Goal: Information Seeking & Learning: Find specific fact

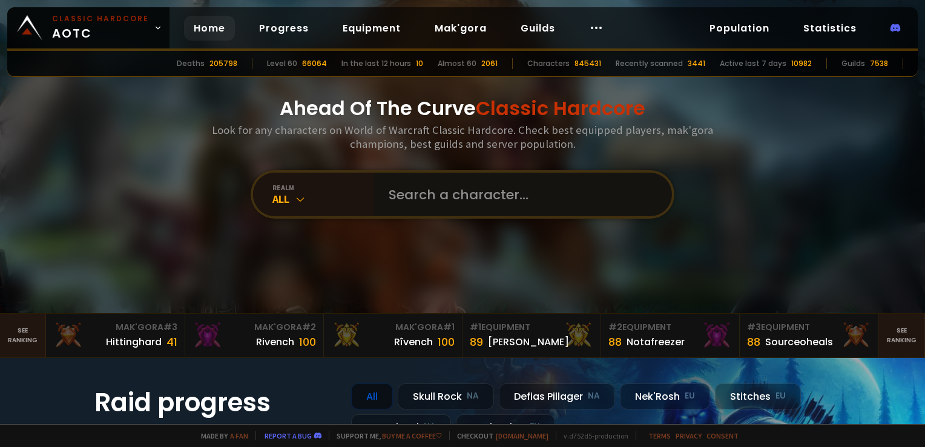
click at [450, 193] on input "text" at bounding box center [519, 195] width 276 height 44
type input "LUEGNER"
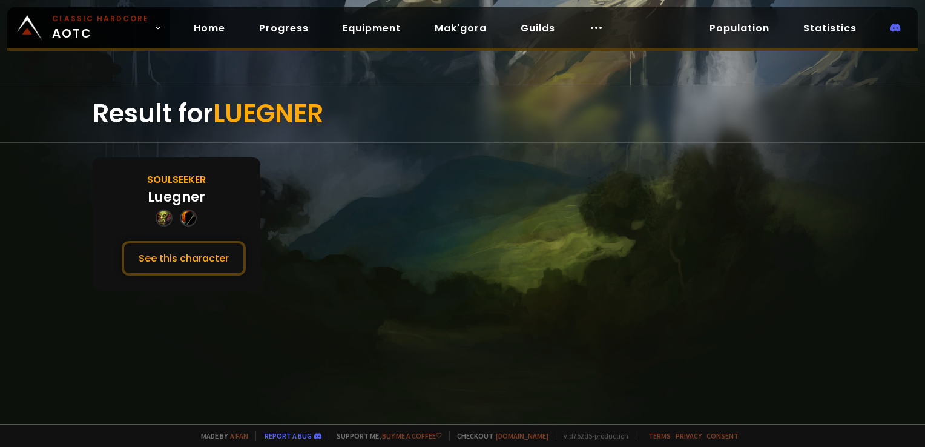
click at [196, 287] on div "Soulseeker Luegner See this character" at bounding box center [177, 223] width 168 height 133
click at [210, 271] on button "See this character" at bounding box center [184, 258] width 124 height 35
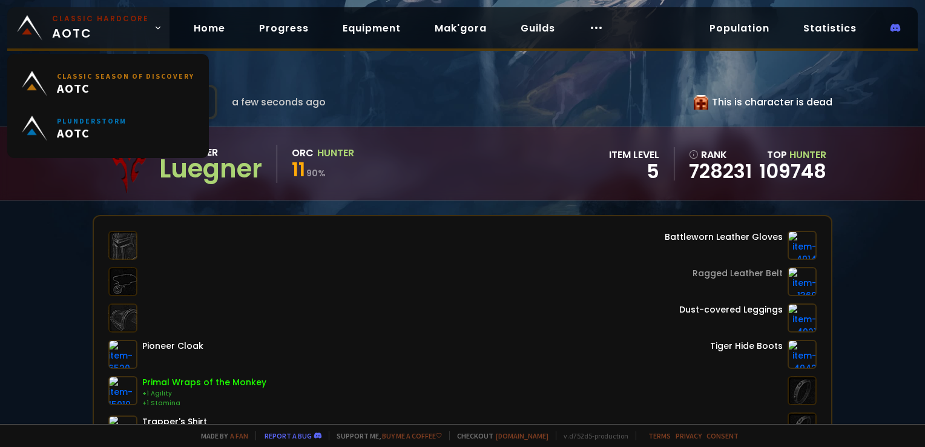
click at [102, 33] on span "Classic Hardcore AOTC" at bounding box center [100, 27] width 97 height 29
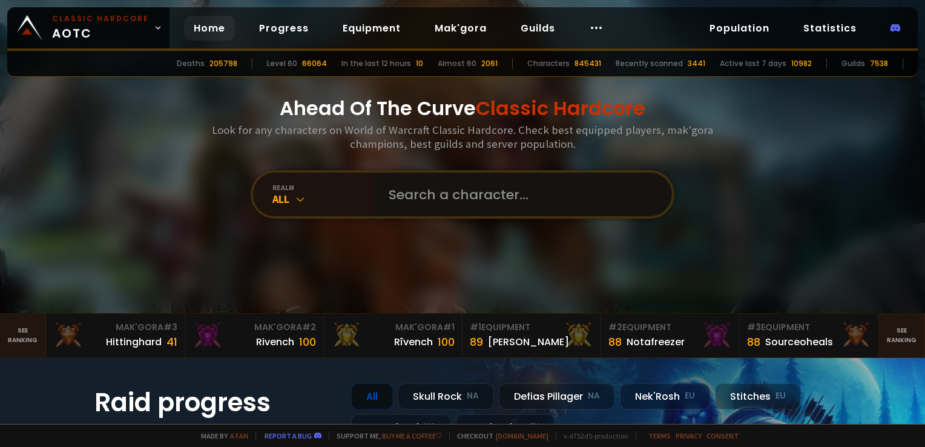
click at [498, 179] on input "text" at bounding box center [519, 195] width 276 height 44
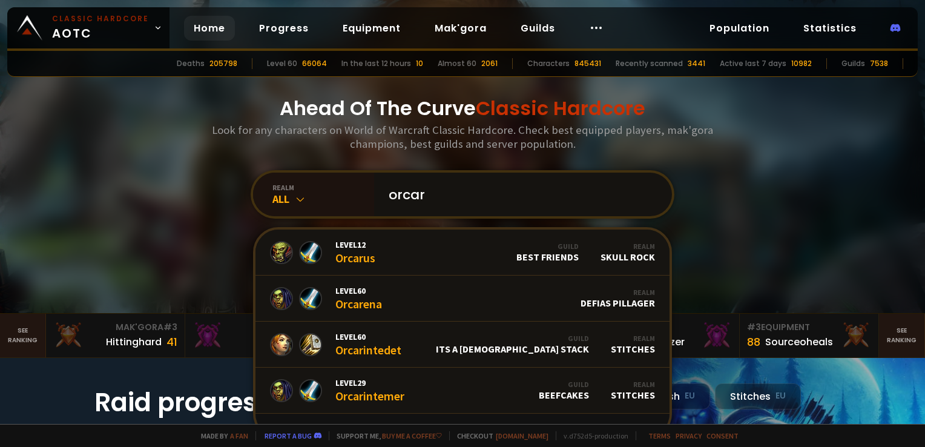
type input "orcars"
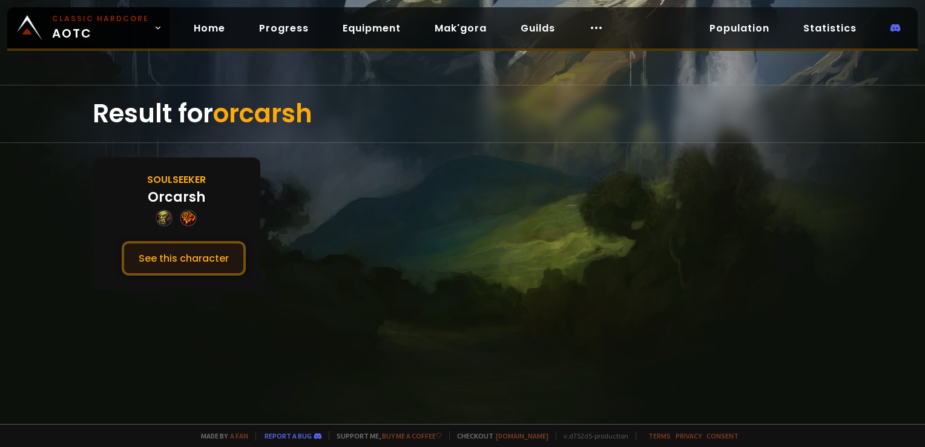
click at [213, 268] on button "See this character" at bounding box center [184, 258] width 124 height 35
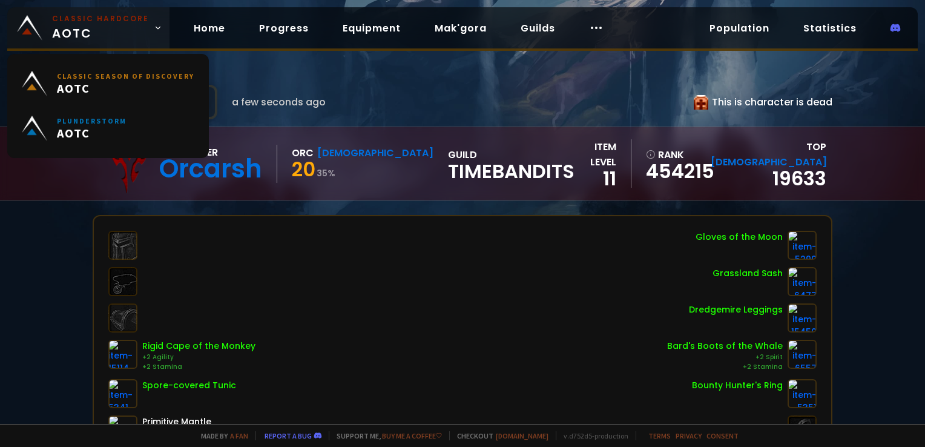
click at [107, 21] on small "Classic Hardcore" at bounding box center [100, 18] width 97 height 11
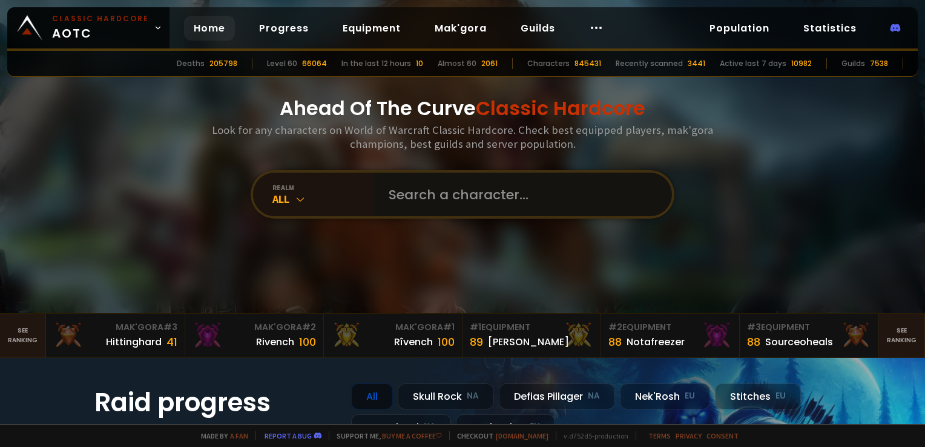
click at [495, 199] on input "text" at bounding box center [519, 195] width 276 height 44
type input "alphalegion"
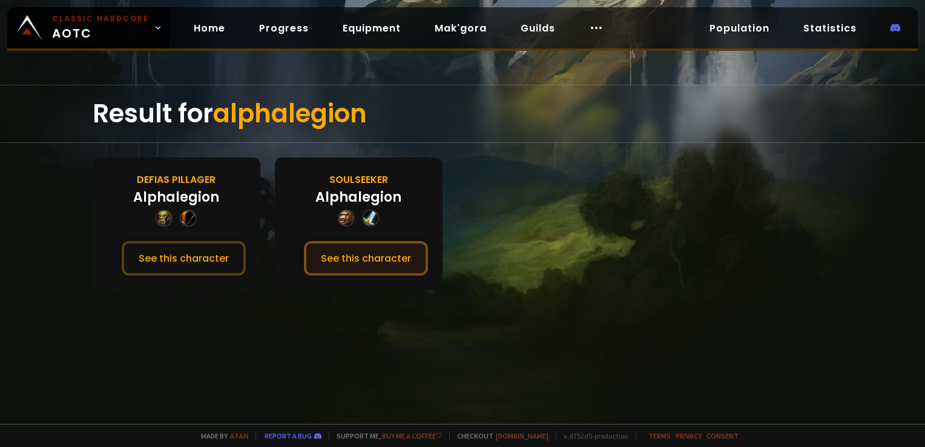
click at [395, 258] on button "See this character" at bounding box center [366, 258] width 124 height 35
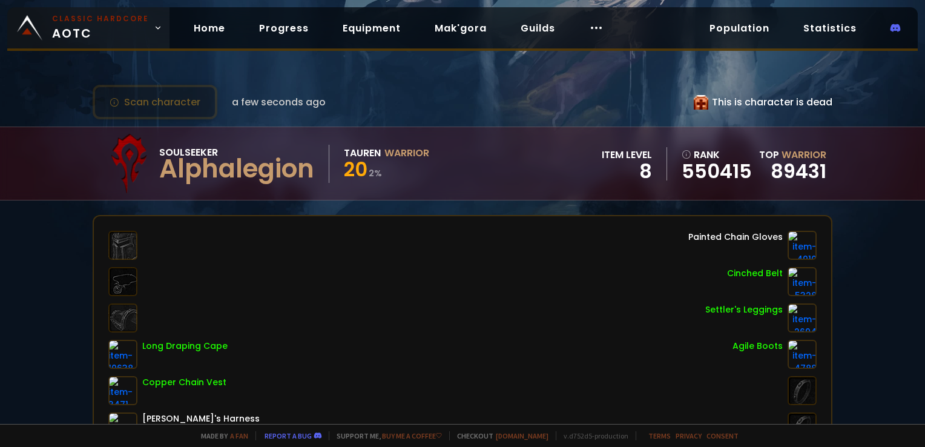
click at [91, 17] on small "Classic Hardcore" at bounding box center [100, 18] width 97 height 11
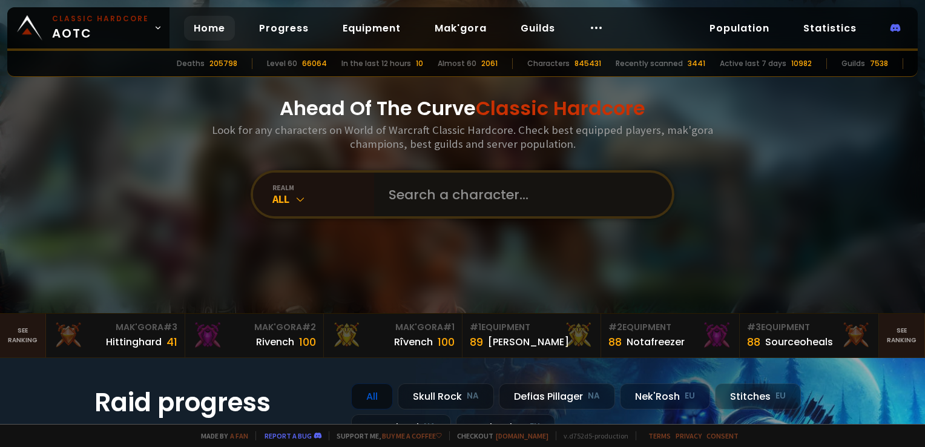
click at [478, 196] on input "text" at bounding box center [519, 195] width 276 height 44
type input "glando"
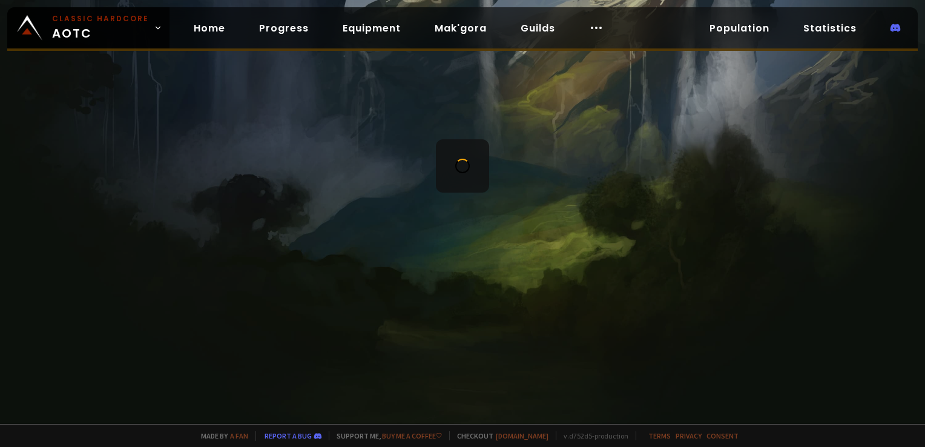
click at [643, 259] on div at bounding box center [462, 212] width 925 height 424
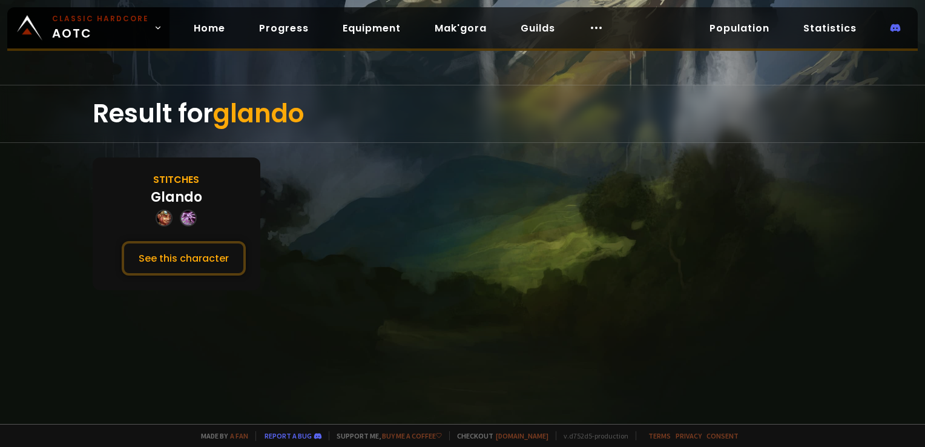
click at [476, 245] on section "Stitches Glando See this character" at bounding box center [463, 223] width 740 height 133
click at [199, 268] on button "See this character" at bounding box center [184, 258] width 124 height 35
click at [604, 289] on div "Result for glando Stitches Glando See this character" at bounding box center [462, 254] width 925 height 339
